Goal: Transaction & Acquisition: Purchase product/service

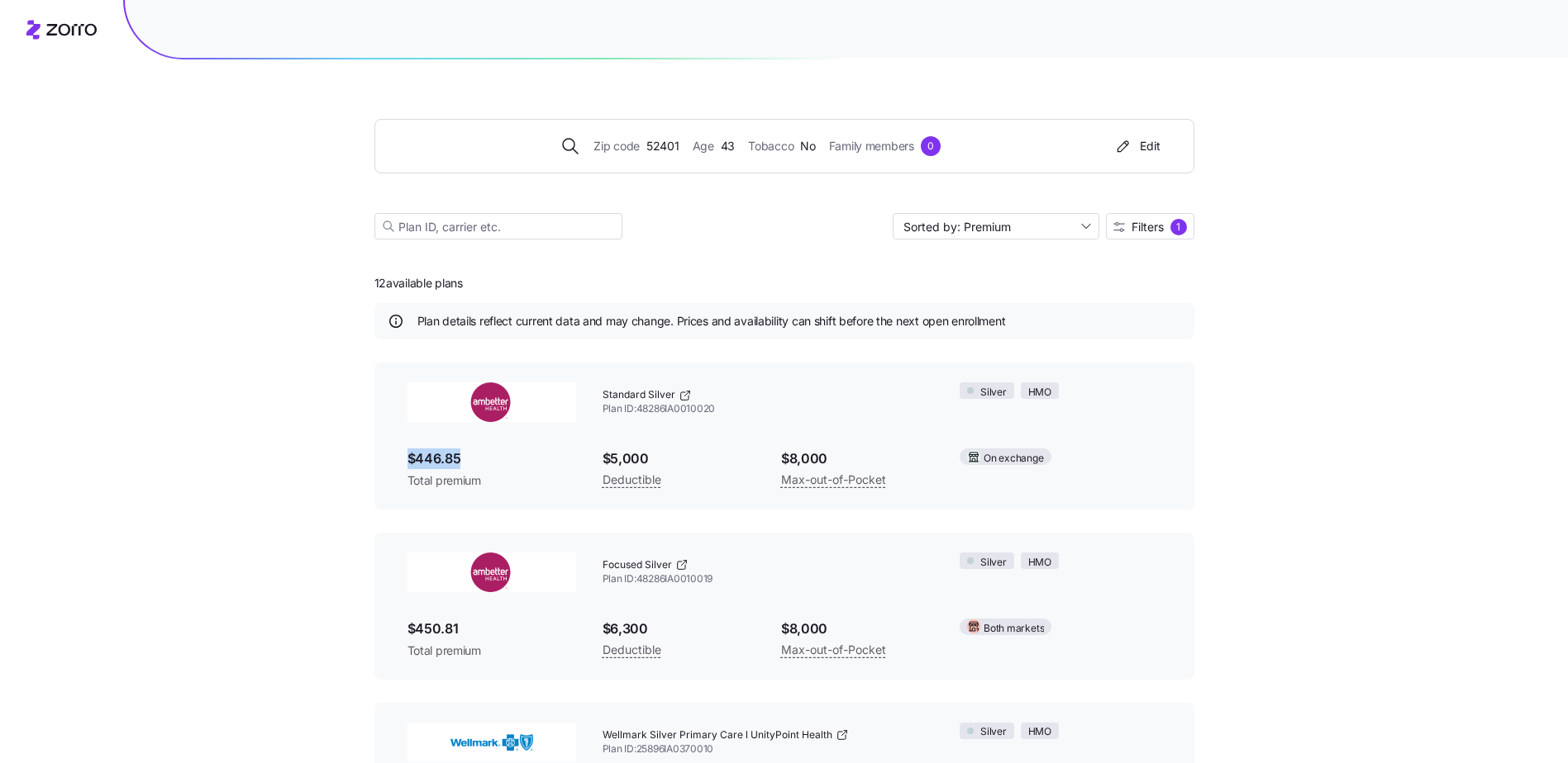
drag, startPoint x: 458, startPoint y: 459, endPoint x: 373, endPoint y: 460, distance: 85.0
click at [374, 460] on div "Standard Silver Plan ID: 48286IA0010020 Silver HMO $446.85 Total premium $5,000…" at bounding box center [784, 435] width 820 height 147
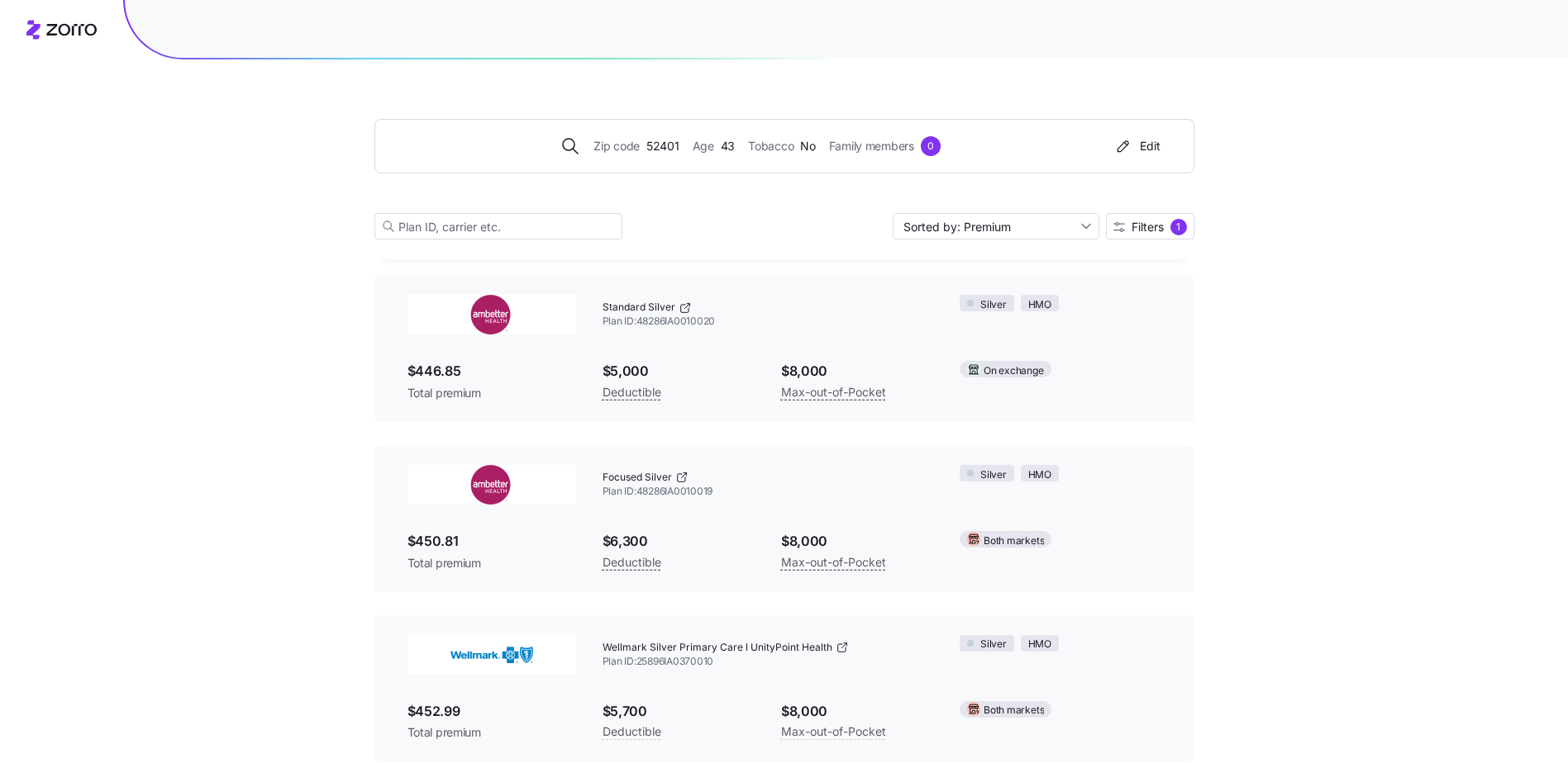
scroll to position [165, 0]
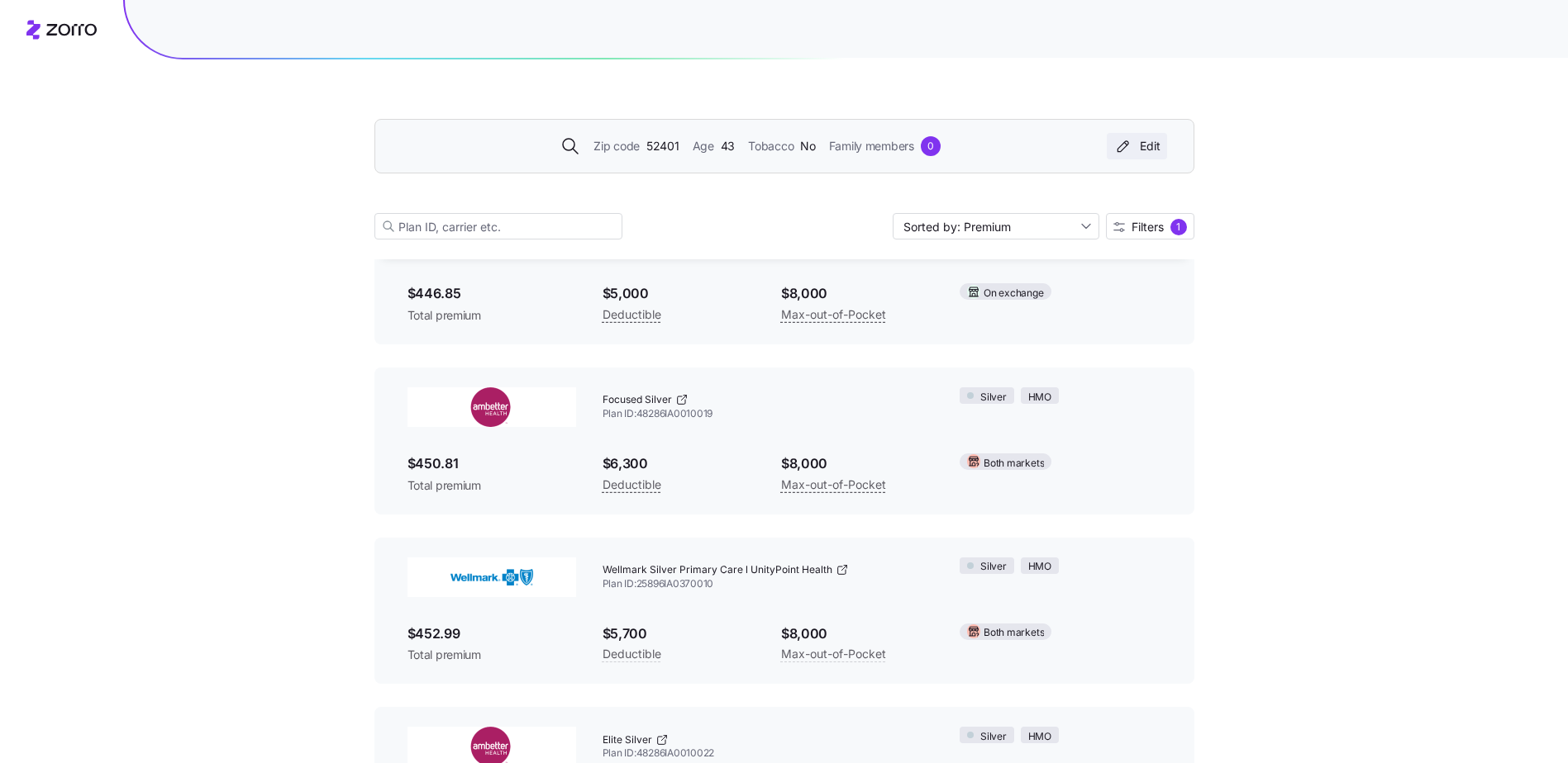
click at [1140, 140] on div "Edit" at bounding box center [1137, 146] width 47 height 17
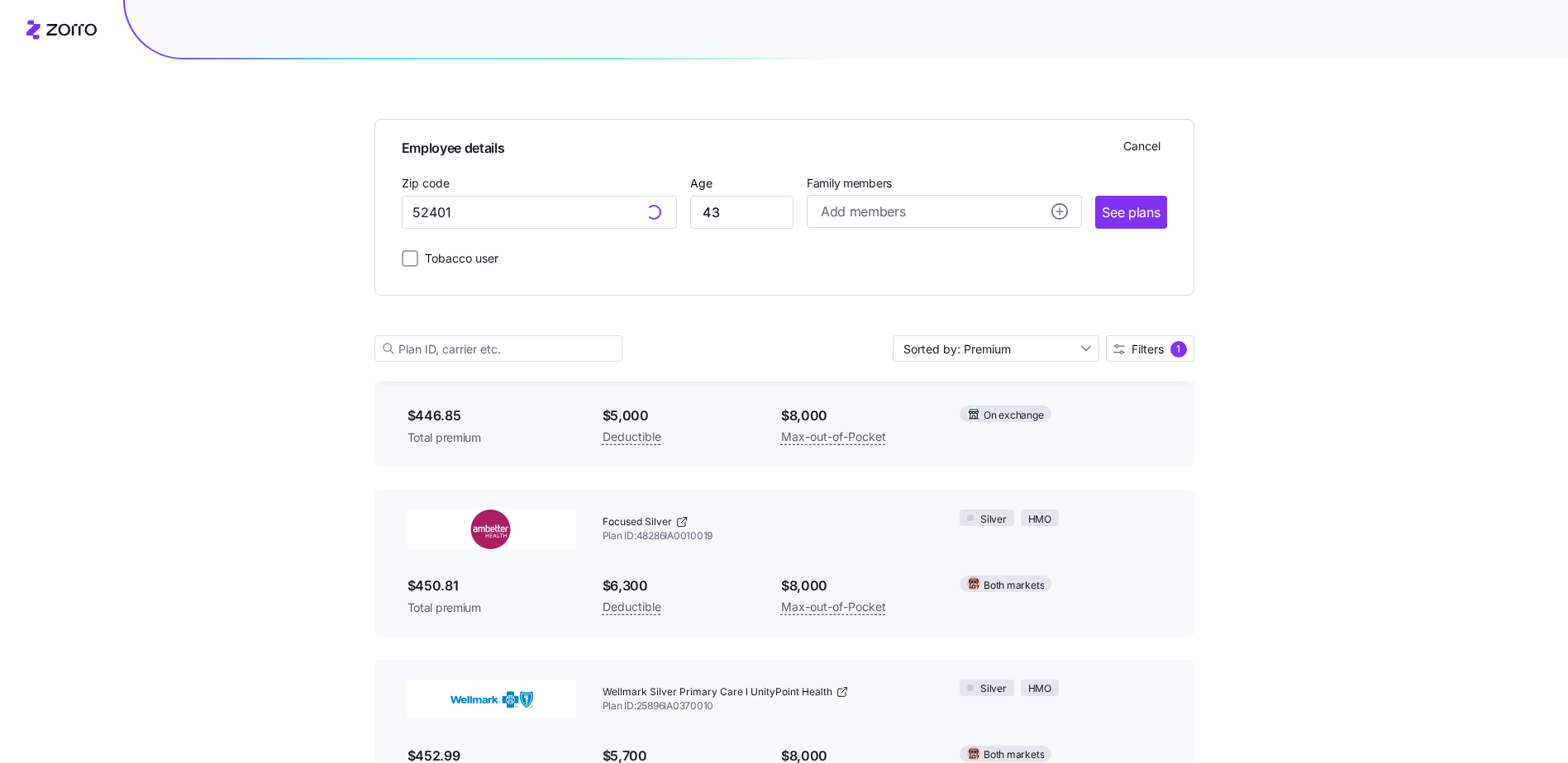
scroll to position [287, 0]
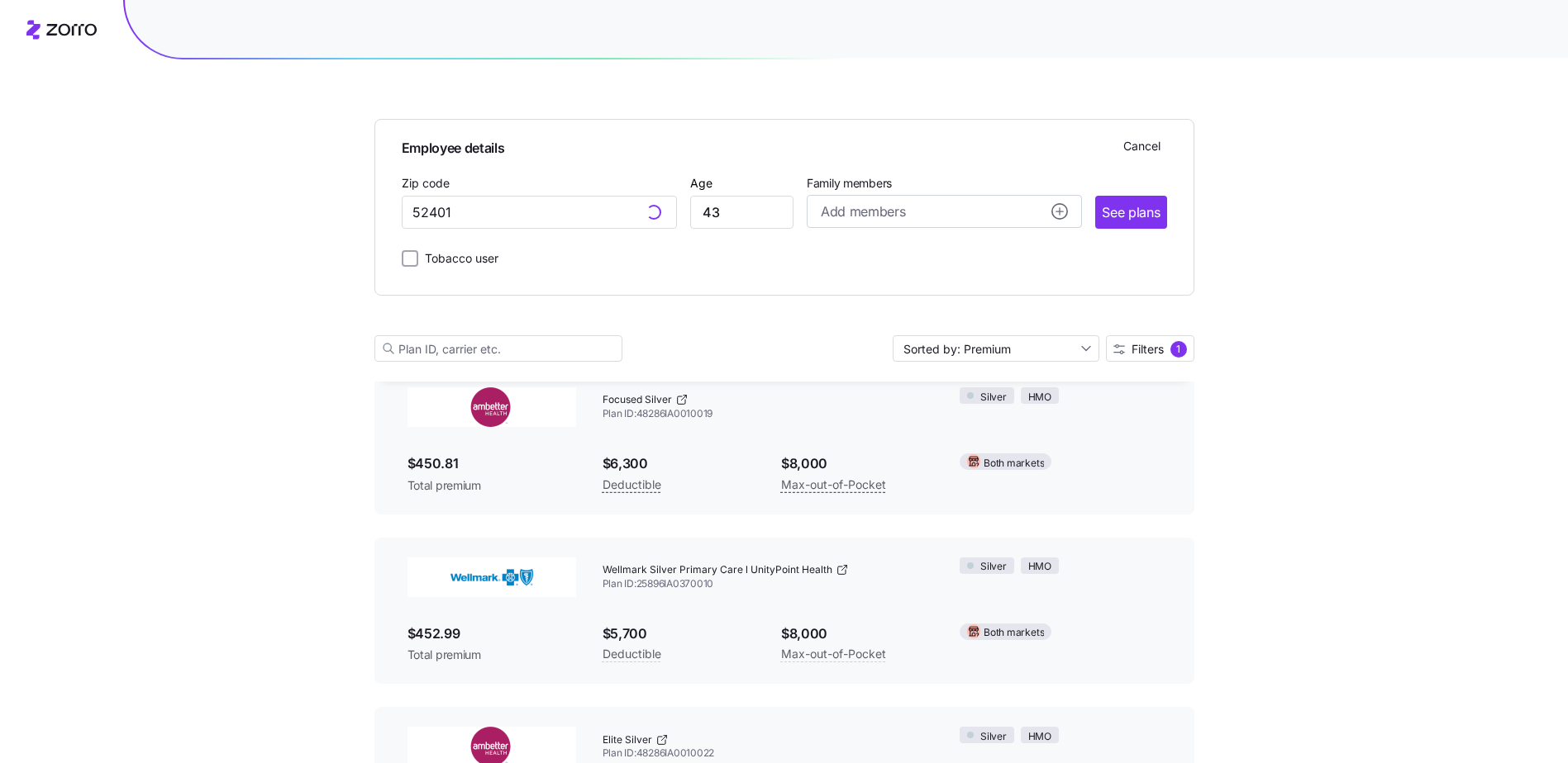
type input "[GEOGRAPHIC_DATA], [GEOGRAPHIC_DATA]"
drag, startPoint x: 719, startPoint y: 213, endPoint x: 686, endPoint y: 220, distance: 33.7
click at [686, 220] on div "Zip code [GEOGRAPHIC_DATA], [GEOGRAPHIC_DATA] Age [DEMOGRAPHIC_DATA] Family mem…" at bounding box center [784, 200] width 765 height 56
type input "64"
click at [1138, 221] on span "See plans" at bounding box center [1130, 212] width 58 height 21
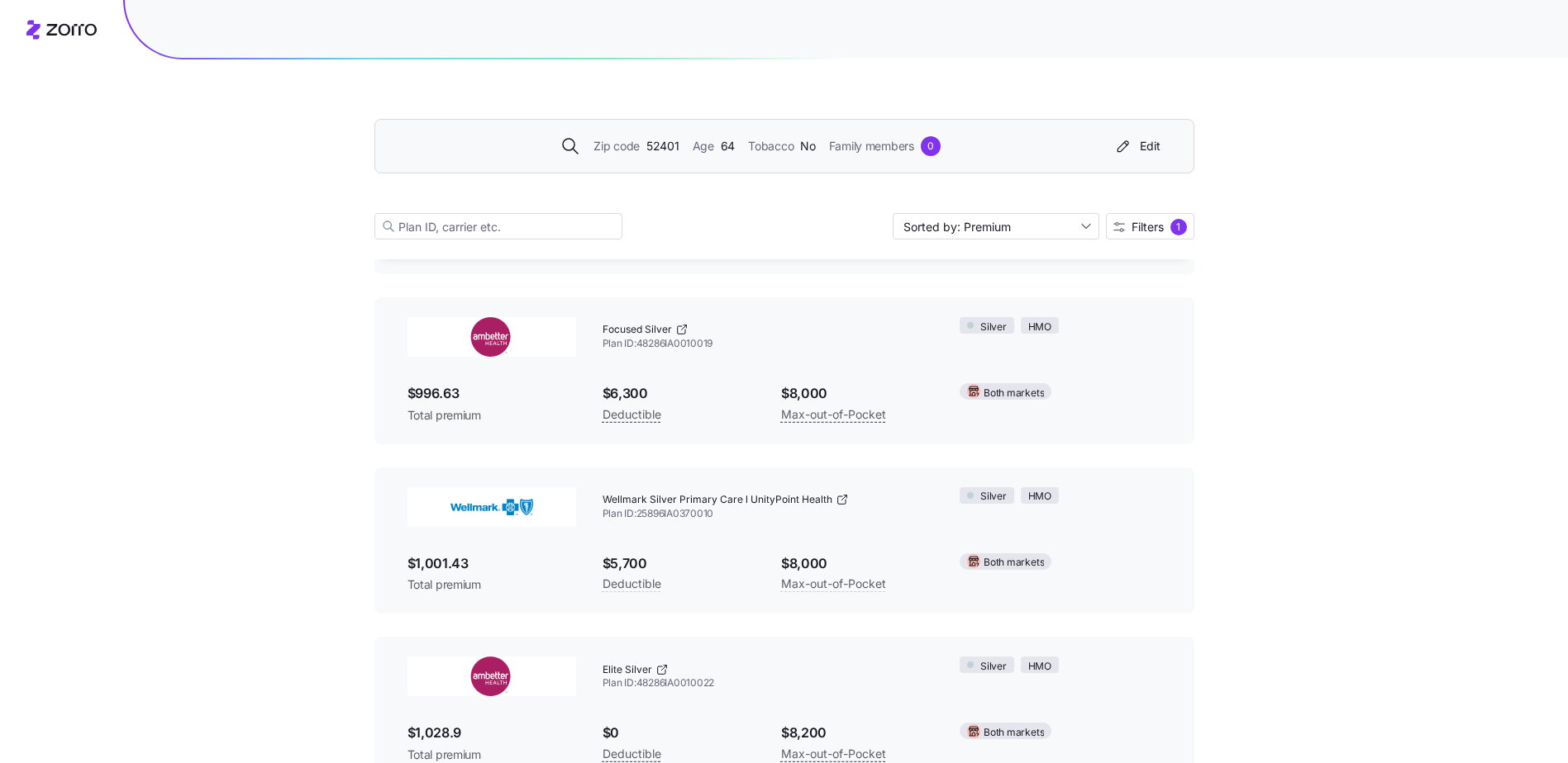
scroll to position [248, 0]
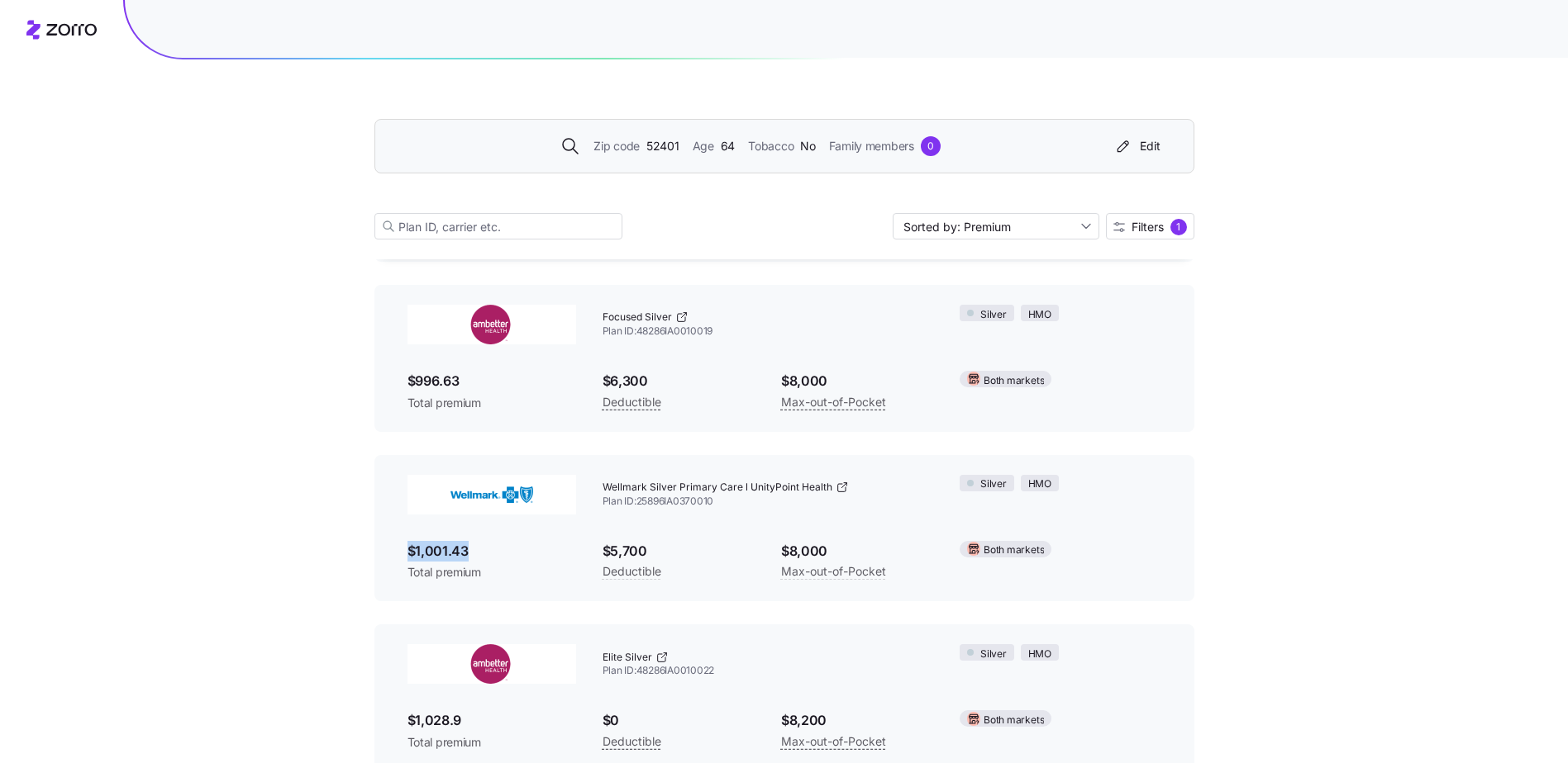
drag, startPoint x: 473, startPoint y: 551, endPoint x: 382, endPoint y: 560, distance: 91.4
click at [382, 560] on div "Wellmark Silver Primary Care l UnityPoint Health Plan ID: 25896IA0370010 Silver…" at bounding box center [784, 528] width 820 height 147
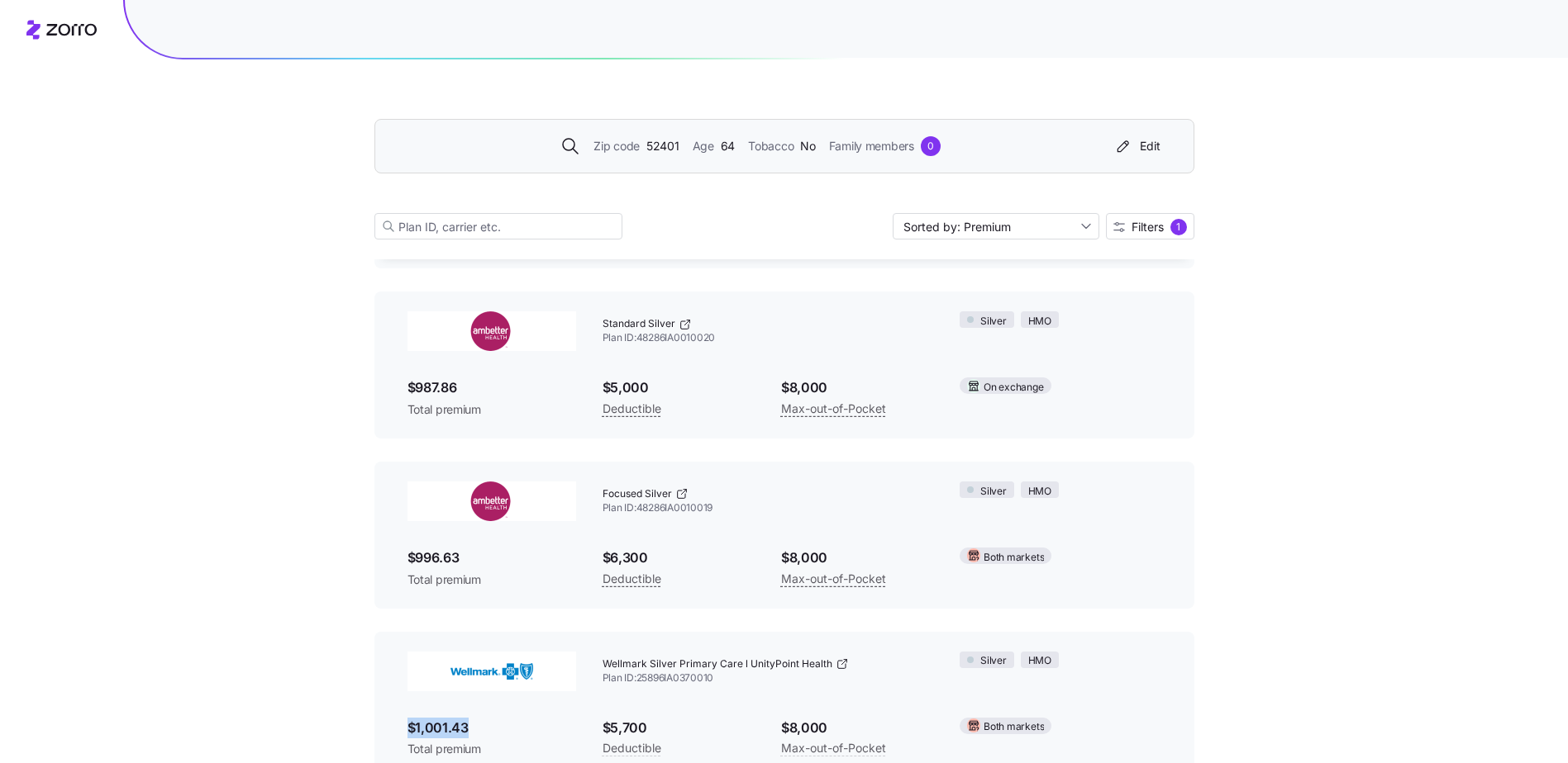
scroll to position [0, 0]
